Goal: Communication & Community: Connect with others

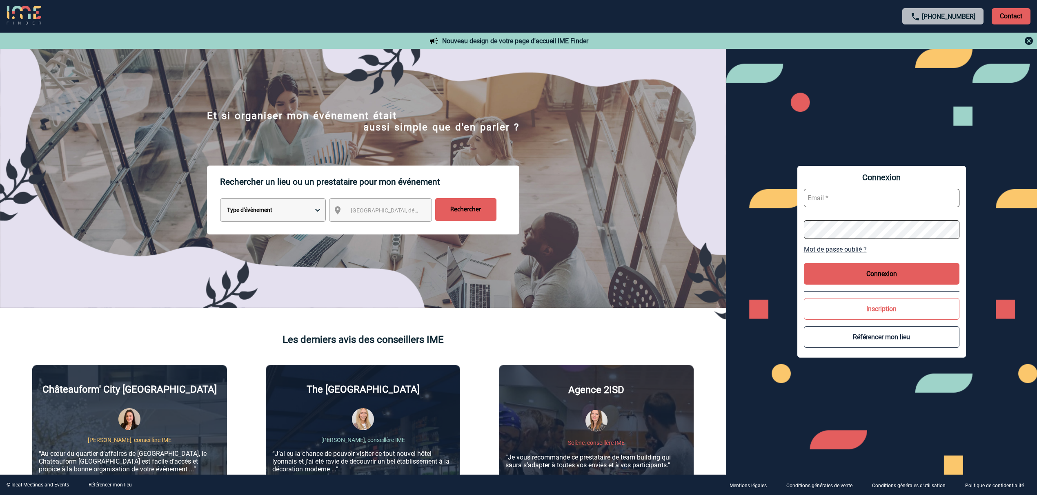
type input "lgebski@ime-groupe.com"
click at [854, 270] on button "Connexion" at bounding box center [881, 274] width 155 height 22
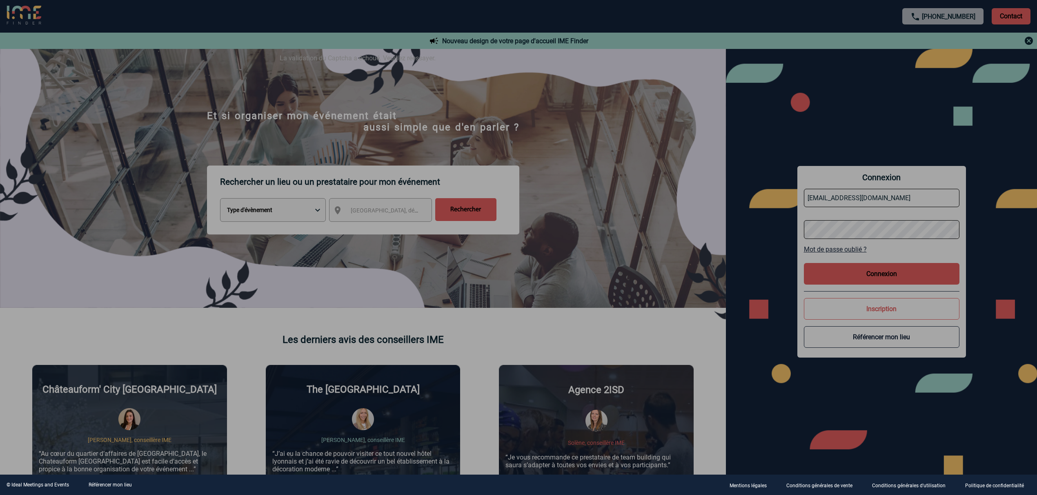
click at [872, 193] on div at bounding box center [518, 247] width 1037 height 495
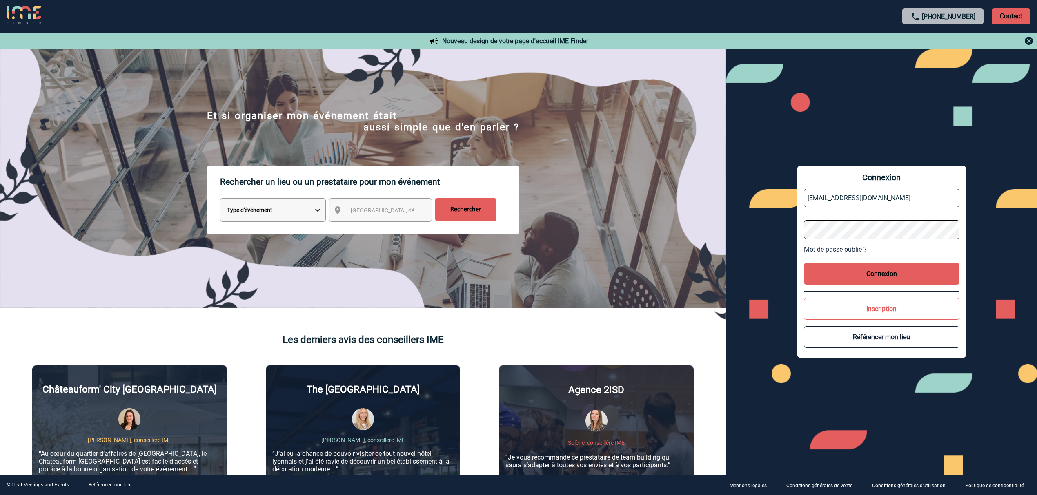
click at [875, 279] on button "Connexion" at bounding box center [881, 274] width 155 height 22
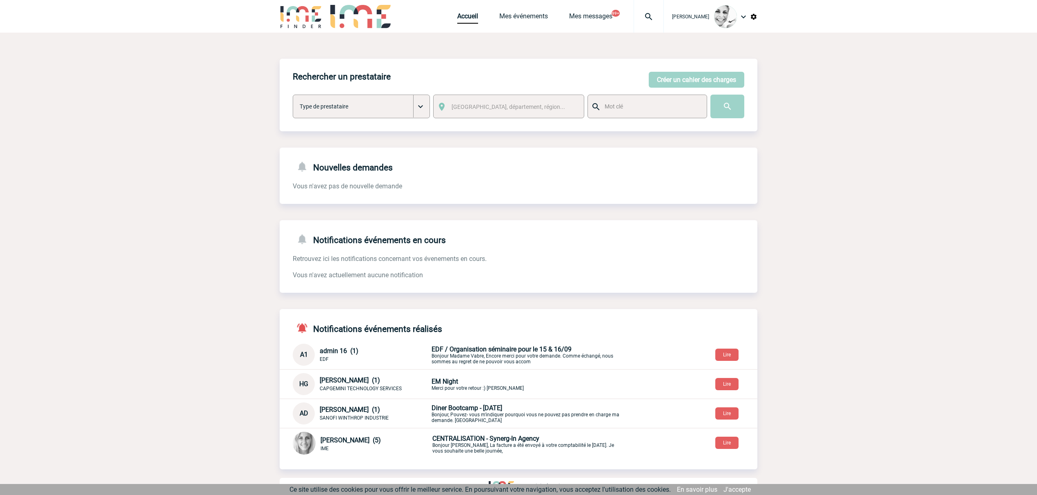
click at [658, 13] on img at bounding box center [648, 17] width 29 height 10
paste input "2000423026"
type input "2000423026"
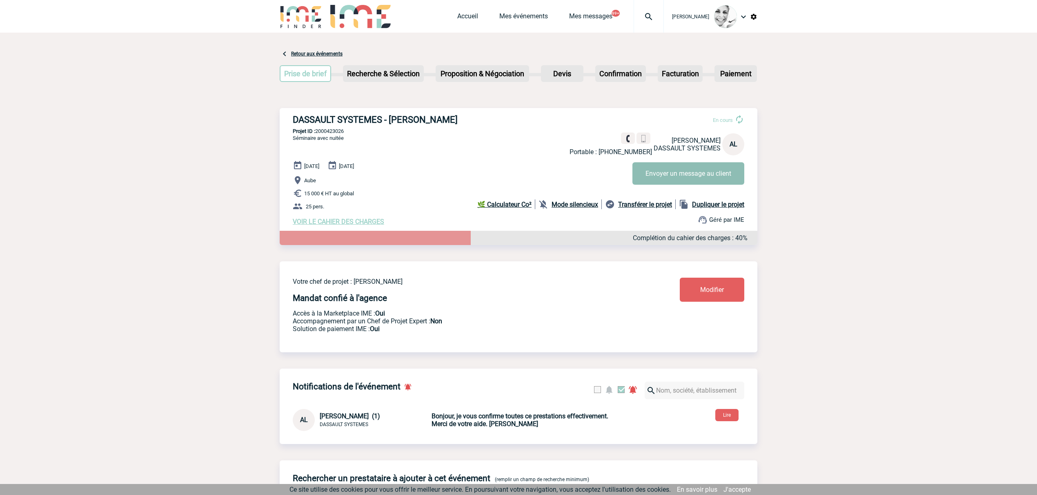
click at [671, 183] on button "Envoyer un message au client" at bounding box center [688, 173] width 112 height 22
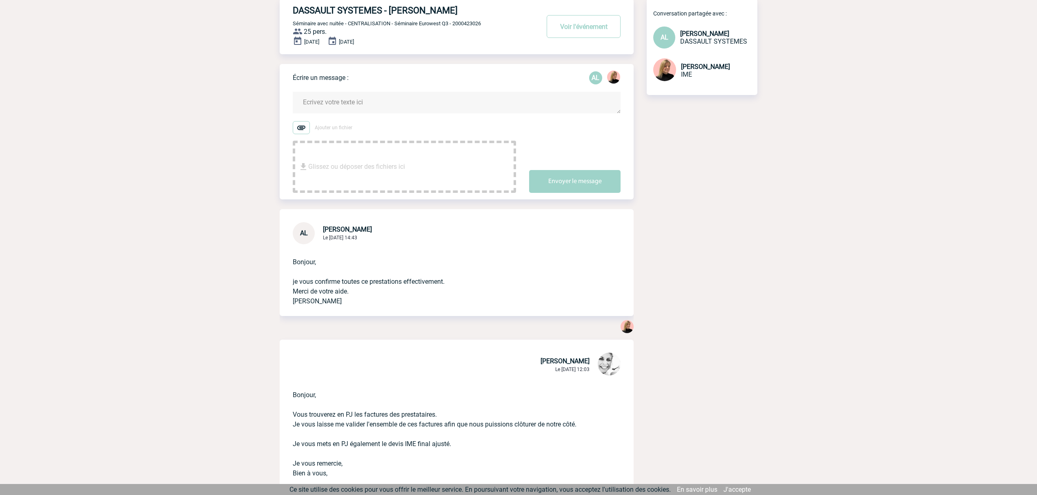
scroll to position [109, 0]
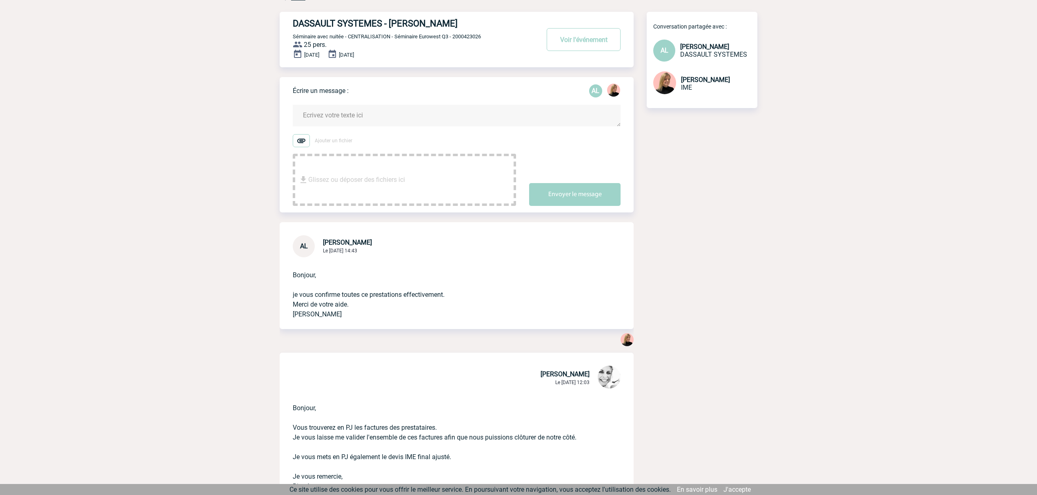
scroll to position [0, 0]
